Goal: Navigation & Orientation: Go to known website

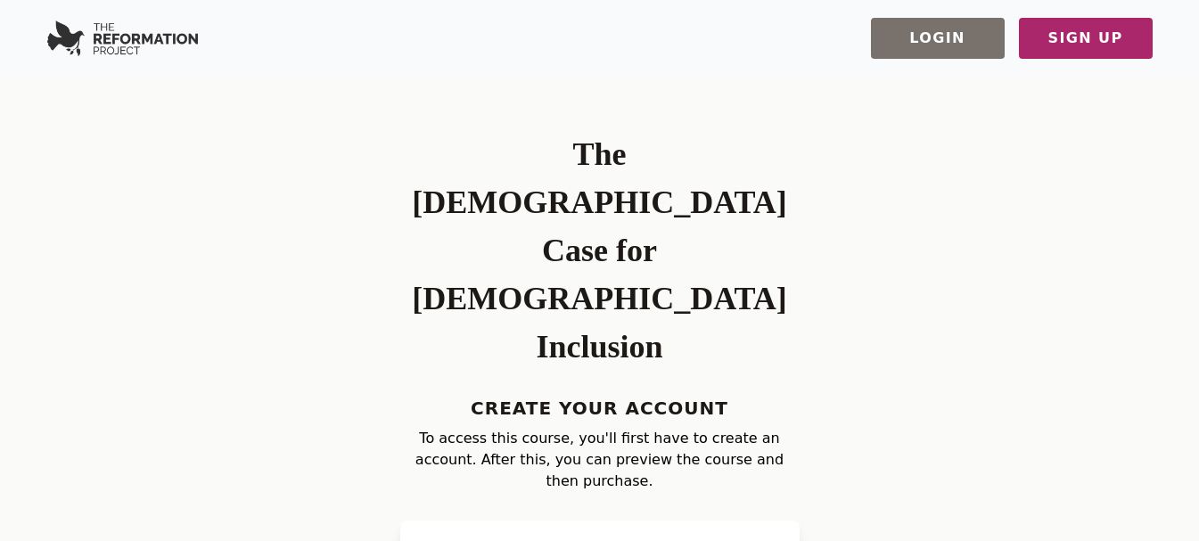
click at [106, 30] on img at bounding box center [122, 39] width 151 height 36
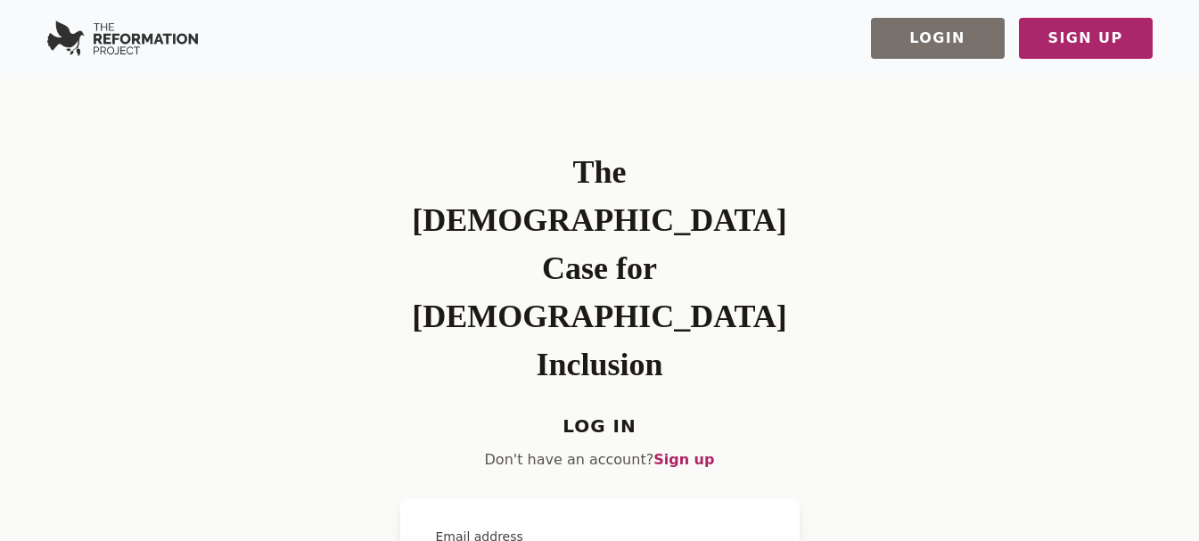
click at [146, 44] on img at bounding box center [122, 39] width 151 height 36
